Goal: Task Accomplishment & Management: Use online tool/utility

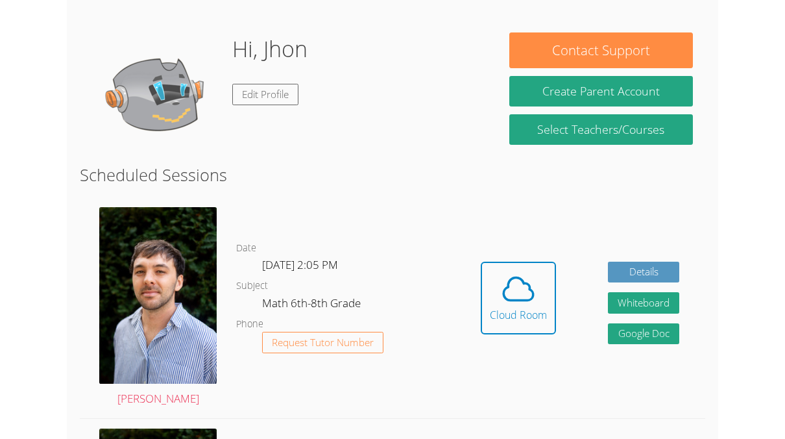
scroll to position [251, 0]
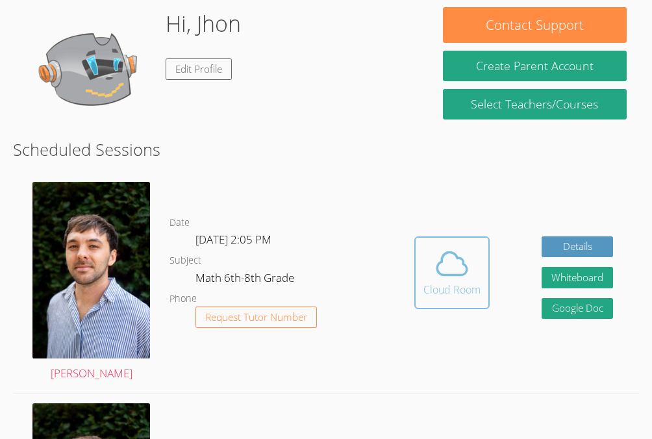
click at [440, 263] on icon at bounding box center [453, 263] width 30 height 23
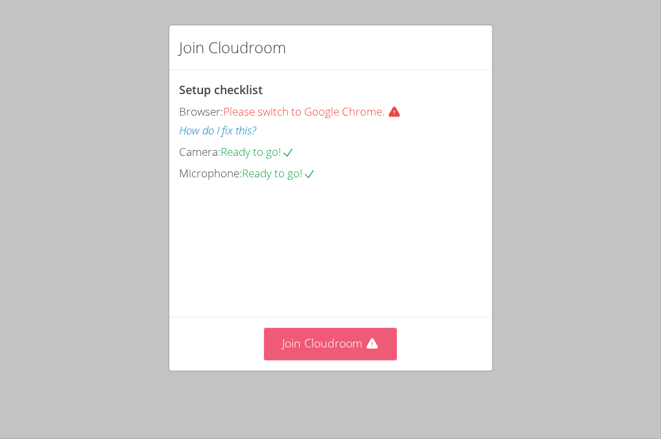
click at [329, 349] on button "Join Cloudroom" at bounding box center [330, 344] width 133 height 32
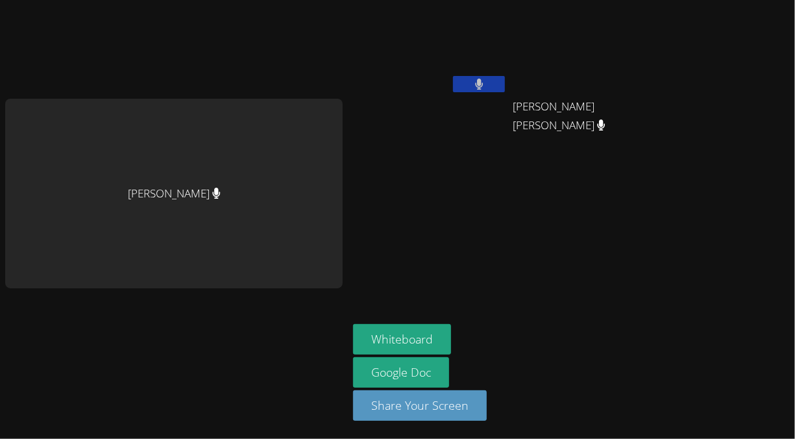
click at [478, 73] on video at bounding box center [430, 48] width 154 height 87
click at [502, 84] on button at bounding box center [479, 84] width 52 height 16
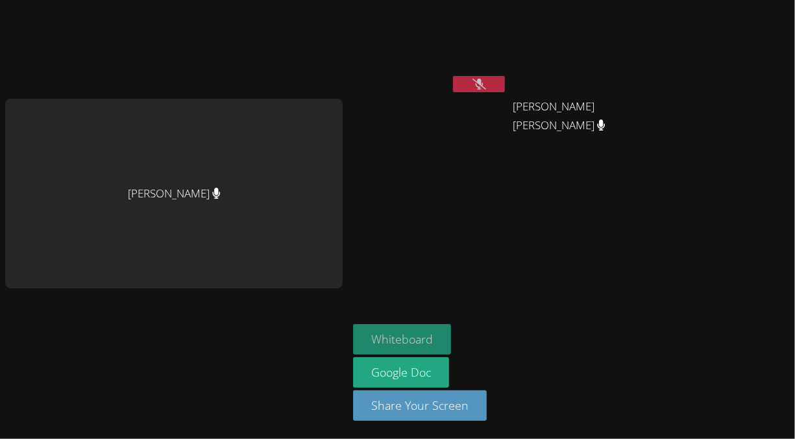
click at [407, 352] on button "Whiteboard" at bounding box center [402, 339] width 98 height 31
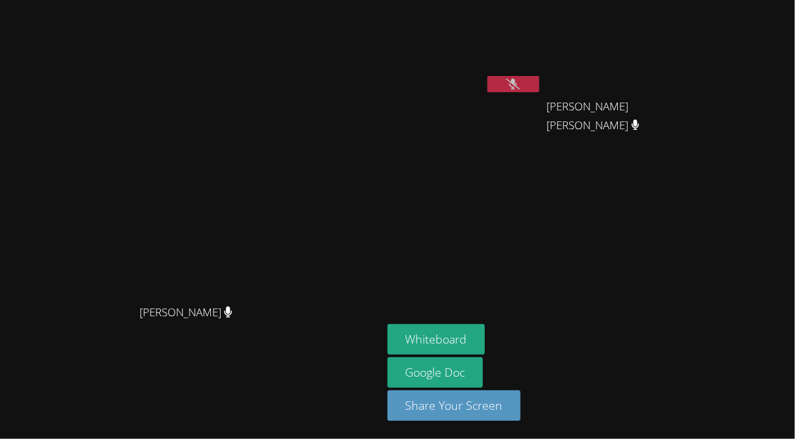
click at [520, 83] on icon at bounding box center [513, 84] width 14 height 11
click at [351, 383] on div "Franco Uribe-Rheinbolt Franco Uribe-Rheinbolt" at bounding box center [191, 219] width 372 height 428
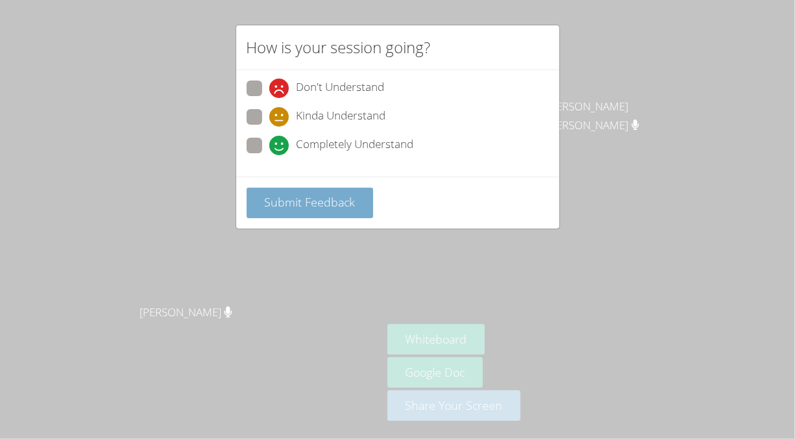
click at [291, 196] on span "Submit Feedback" at bounding box center [309, 202] width 91 height 16
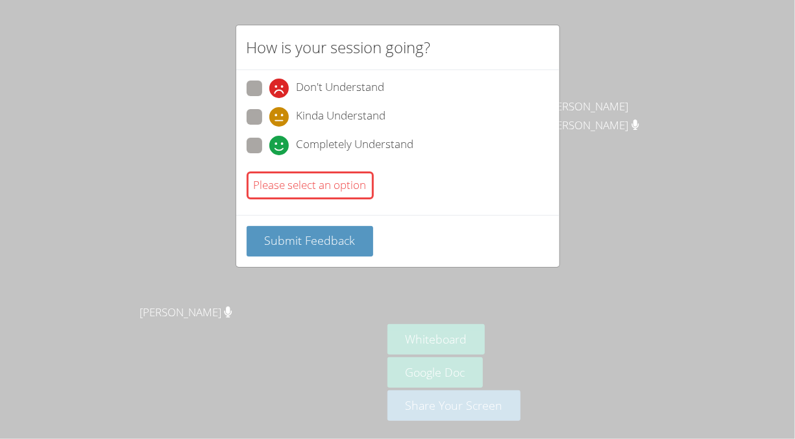
click at [262, 122] on label "Kinda Understand" at bounding box center [317, 118] width 140 height 18
click at [269, 120] on input "Kinda Understand" at bounding box center [274, 114] width 11 height 11
radio input "true"
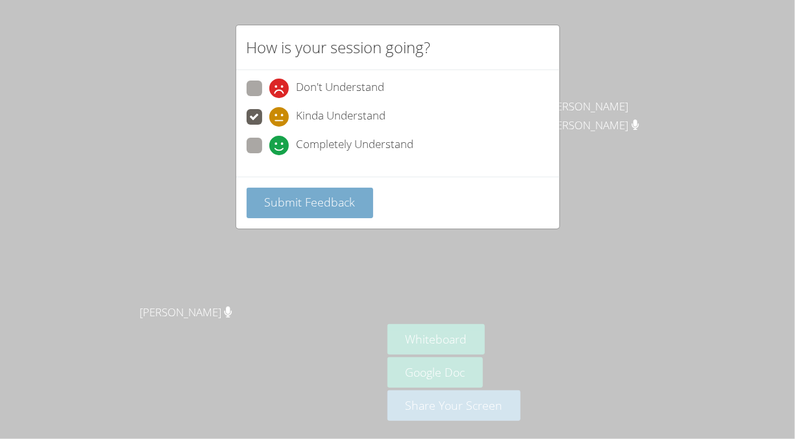
click at [288, 204] on span "Submit Feedback" at bounding box center [309, 202] width 91 height 16
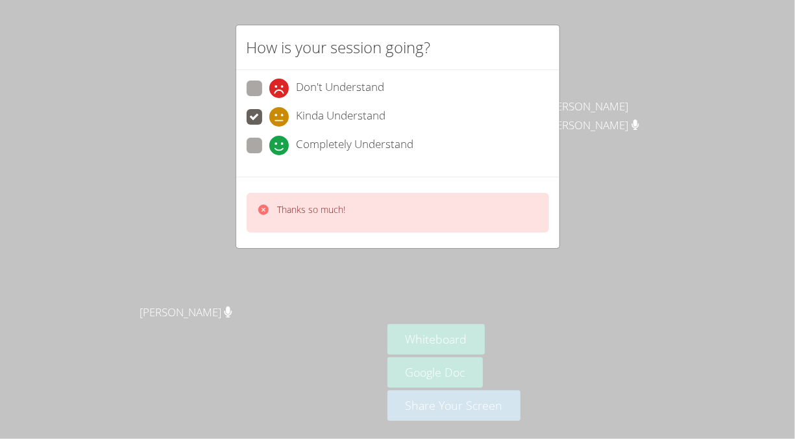
click at [287, 189] on div "Thanks so much!" at bounding box center [397, 212] width 323 height 71
click at [284, 210] on p "Thanks so much!" at bounding box center [312, 209] width 68 height 13
click at [279, 208] on p "Thanks so much!" at bounding box center [312, 209] width 68 height 13
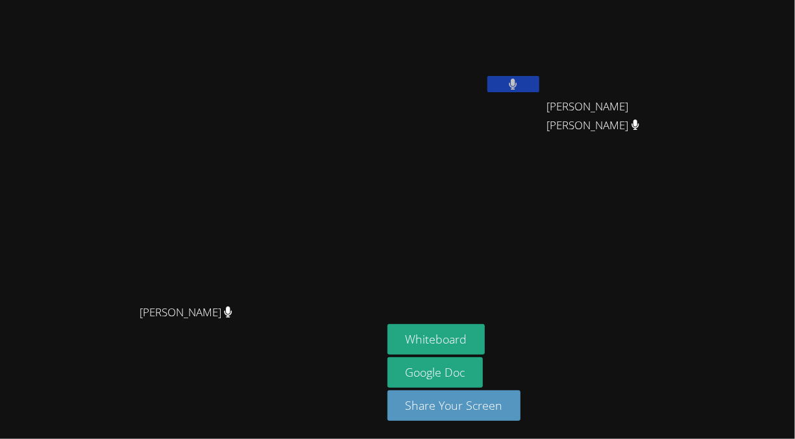
click at [539, 91] on button at bounding box center [513, 84] width 52 height 16
click at [539, 90] on button at bounding box center [513, 84] width 52 height 16
